Goal: Information Seeking & Learning: Compare options

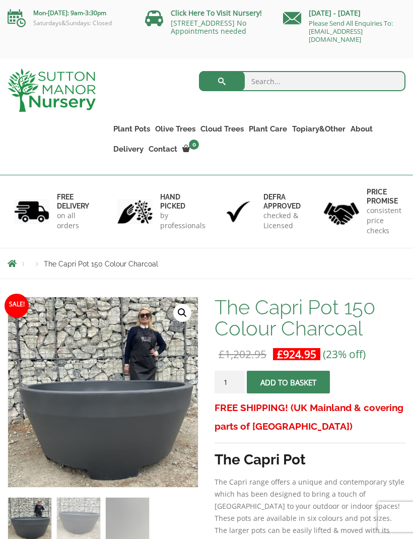
click at [0, 0] on link "Resin Bonded Pots" at bounding box center [0, 0] width 0 height 0
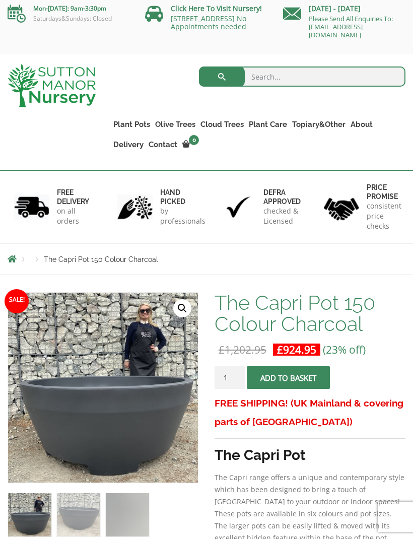
scroll to position [4, 0]
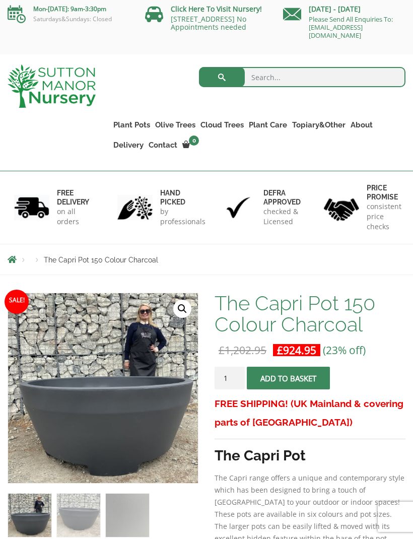
click at [138, 125] on link "Plant Pots" at bounding box center [132, 125] width 42 height 14
click at [0, 0] on link "The Amalfi Pots" at bounding box center [0, 0] width 0 height 0
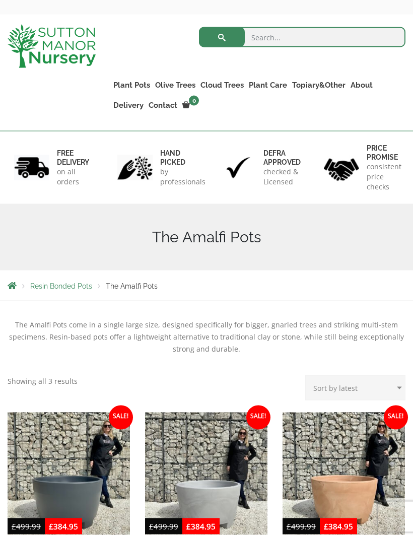
scroll to position [44, 0]
click at [0, 0] on link "The Milan Pots" at bounding box center [0, 0] width 0 height 0
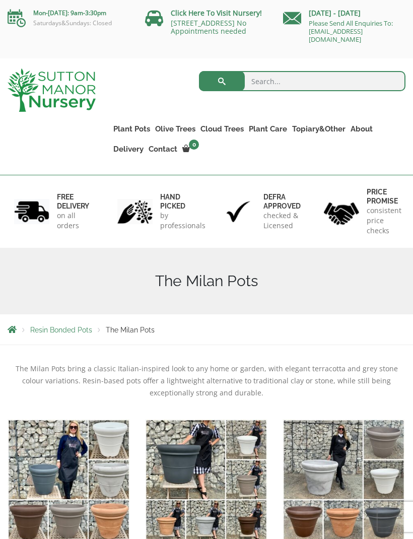
click at [0, 0] on link "The Capri Pots" at bounding box center [0, 0] width 0 height 0
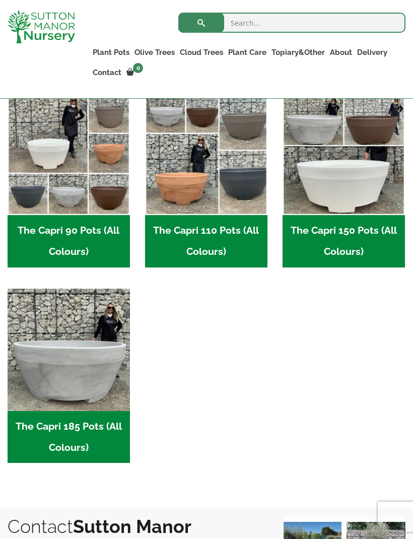
scroll to position [507, 0]
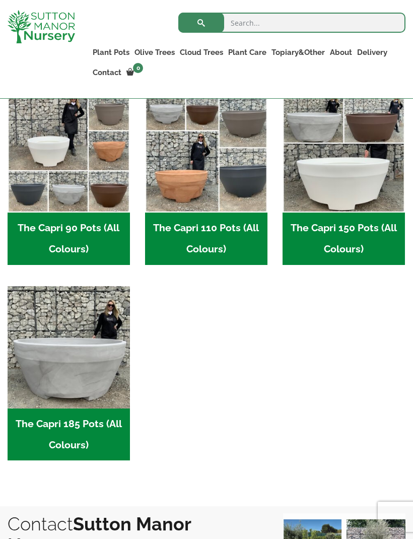
click at [87, 372] on img "Visit product category The Capri 185 Pots (All Colours)" at bounding box center [69, 347] width 122 height 122
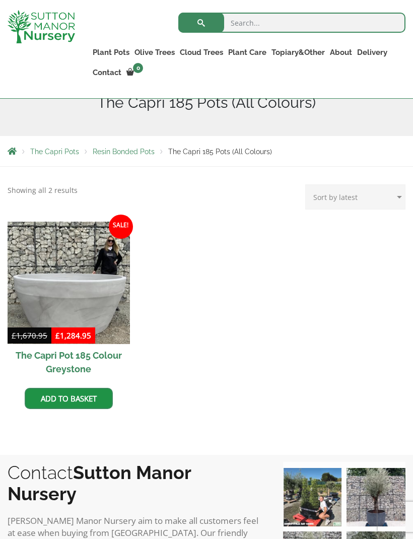
scroll to position [163, 0]
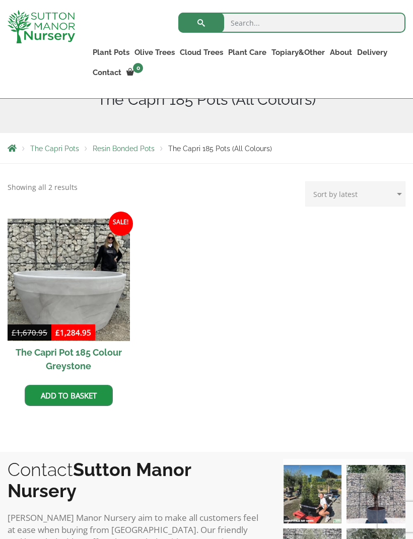
click at [100, 355] on h2 "The Capri Pot 185 Colour Greystone" at bounding box center [69, 359] width 122 height 36
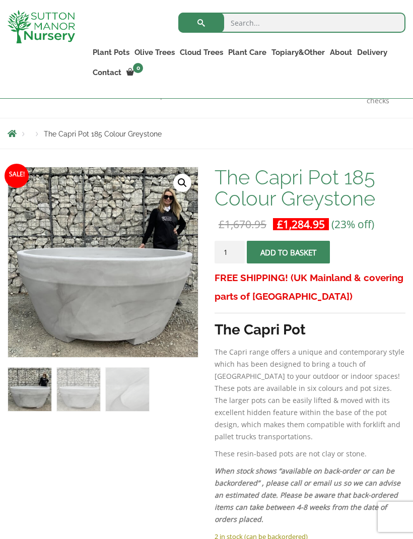
scroll to position [114, 0]
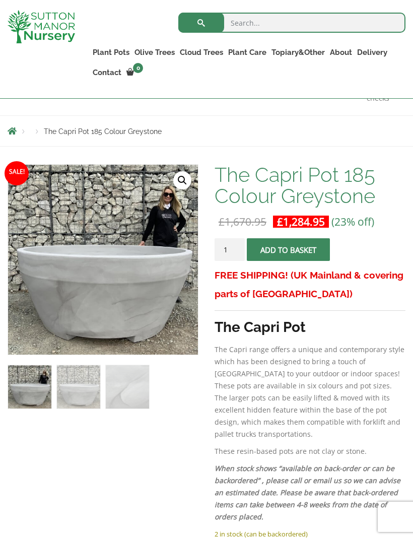
click at [151, 298] on img at bounding box center [260, 417] width 504 height 504
click at [183, 179] on link "🔍" at bounding box center [182, 180] width 18 height 18
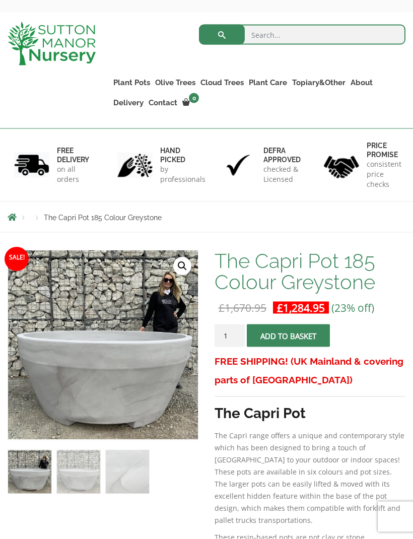
scroll to position [46, 0]
click at [0, 0] on link "The Brunello Pots" at bounding box center [0, 0] width 0 height 0
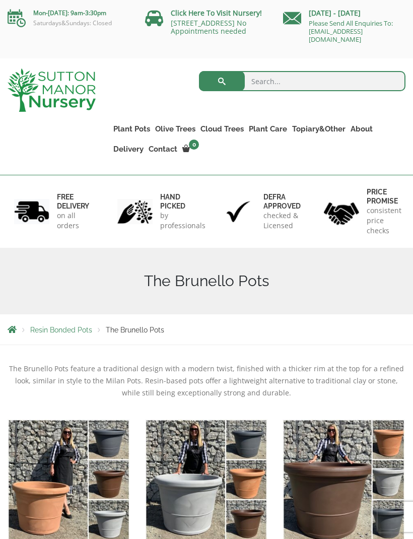
click at [0, 0] on link "The Venice Cube Pots" at bounding box center [0, 0] width 0 height 0
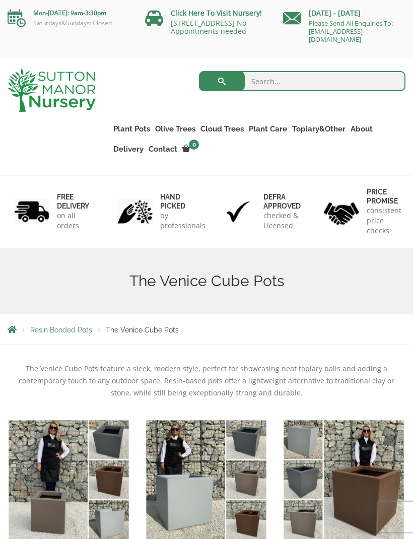
click at [0, 0] on link "The Barolo Pots" at bounding box center [0, 0] width 0 height 0
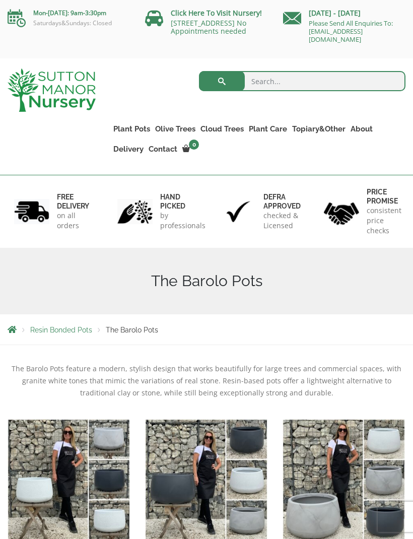
click at [0, 0] on link "The Rome Bowl" at bounding box center [0, 0] width 0 height 0
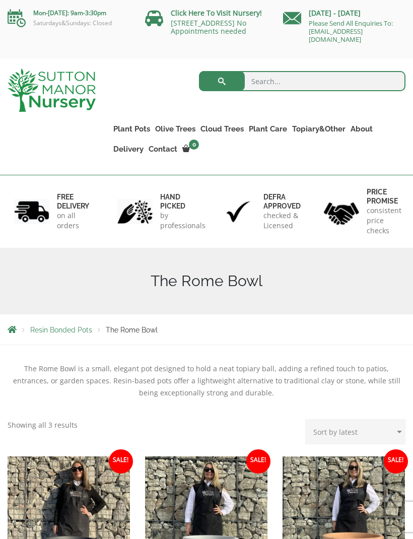
click at [315, 79] on input "search" at bounding box center [302, 81] width 207 height 20
type input "185"
click at [222, 81] on button "submit" at bounding box center [222, 81] width 46 height 20
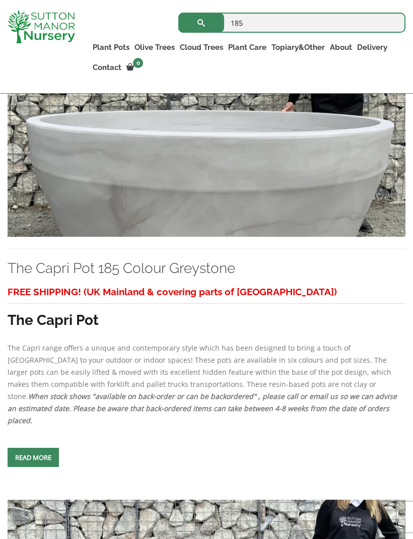
scroll to position [1167, 0]
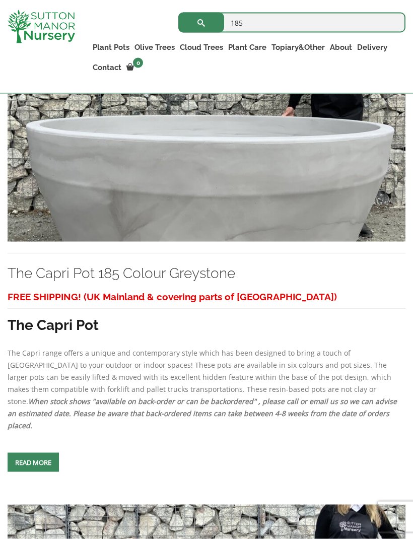
click at [317, 232] on img at bounding box center [207, 146] width 398 height 192
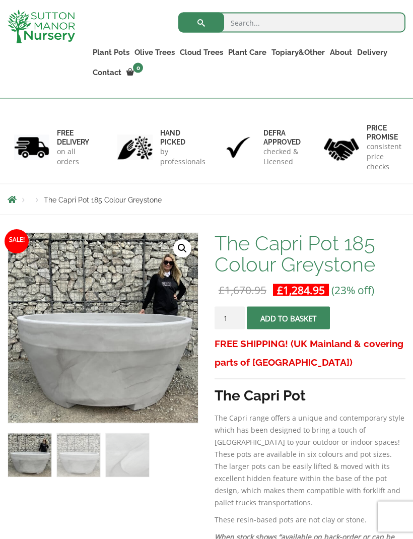
scroll to position [65, 0]
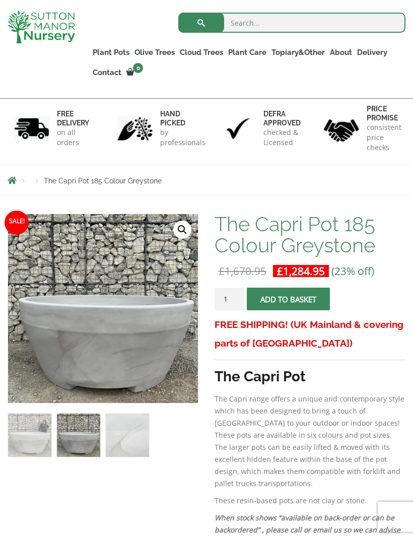
click at [183, 227] on link "🔍" at bounding box center [182, 230] width 18 height 18
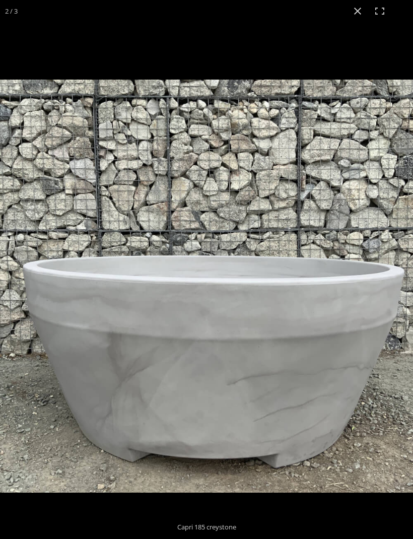
scroll to position [98, 0]
